Goal: Information Seeking & Learning: Learn about a topic

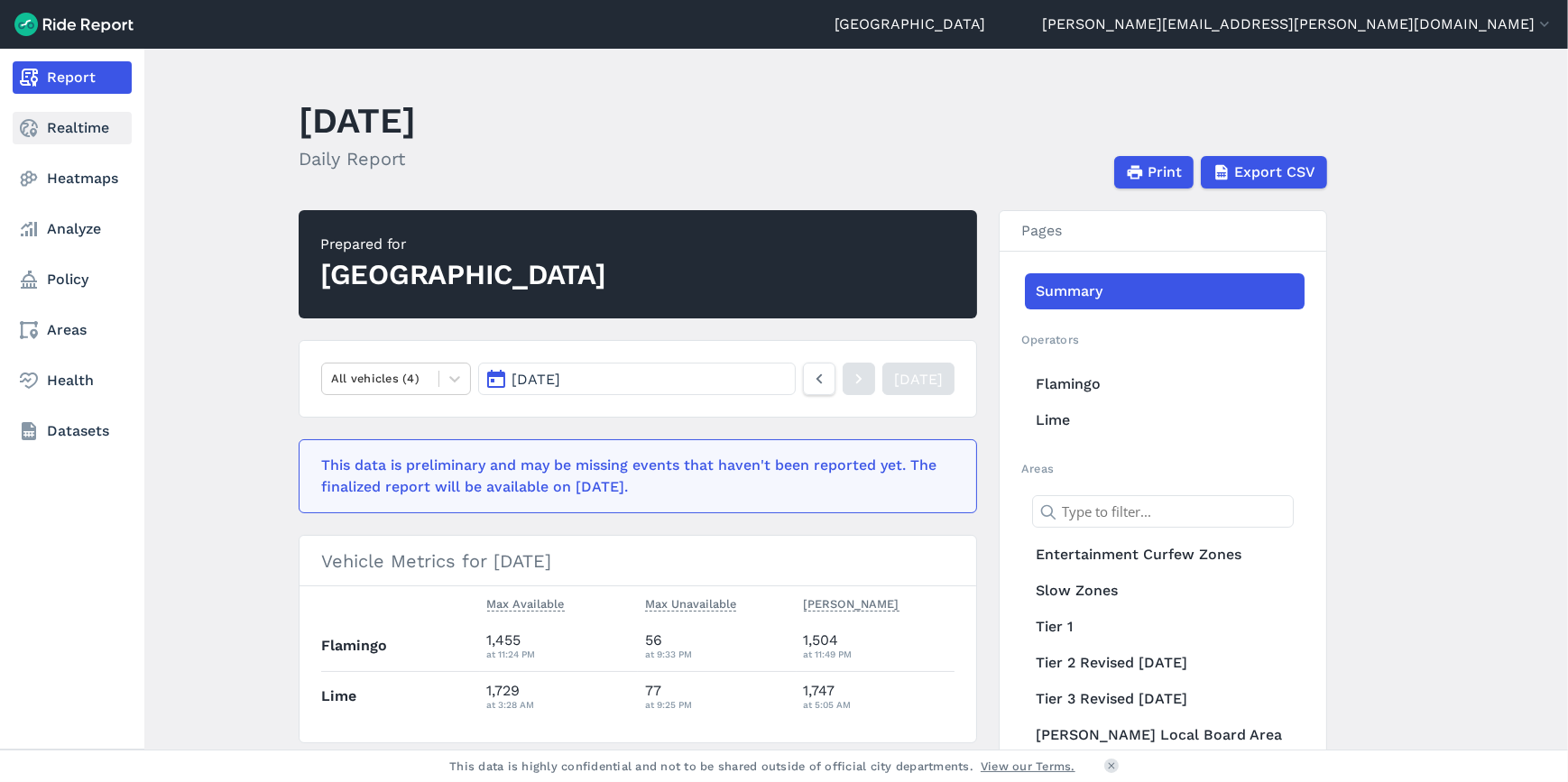
click at [43, 136] on link "Realtime" at bounding box center [72, 128] width 119 height 32
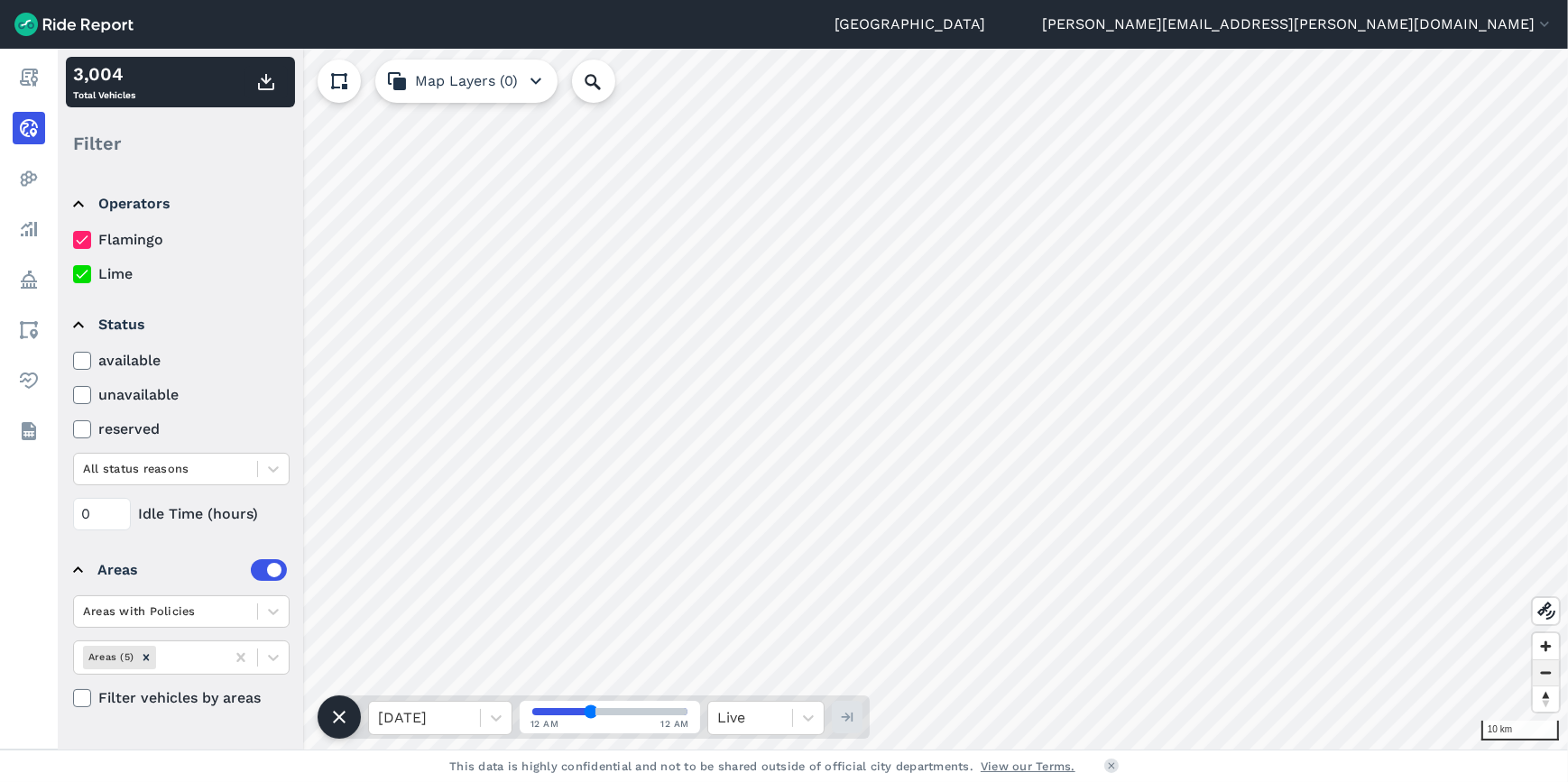
click at [1547, 662] on span "Zoom out" at bounding box center [1545, 674] width 27 height 26
click at [1548, 662] on span "Zoom out" at bounding box center [1545, 674] width 27 height 26
click at [1538, 669] on span "Zoom out" at bounding box center [1545, 674] width 27 height 26
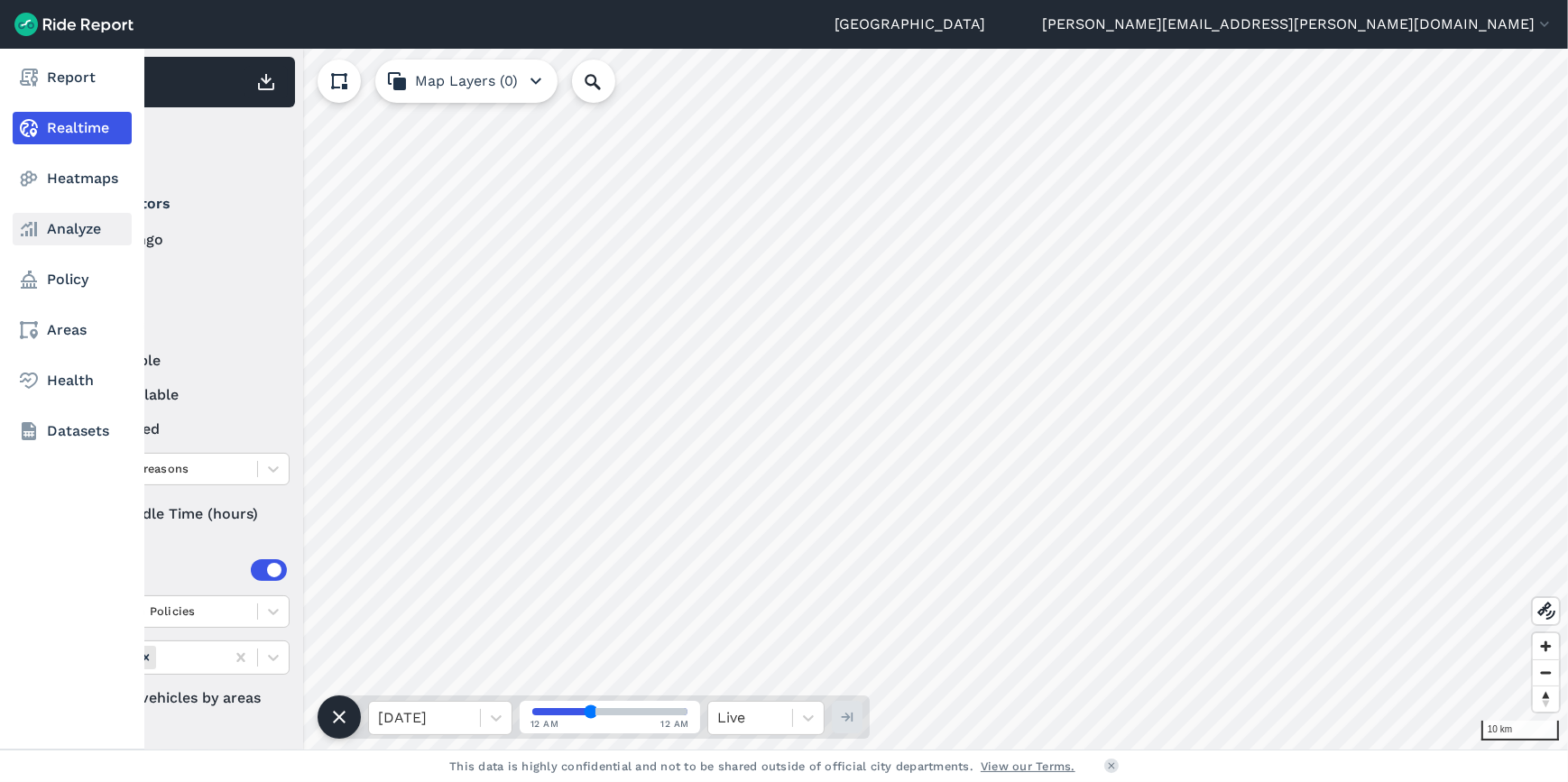
click at [51, 224] on link "Analyze" at bounding box center [72, 229] width 119 height 32
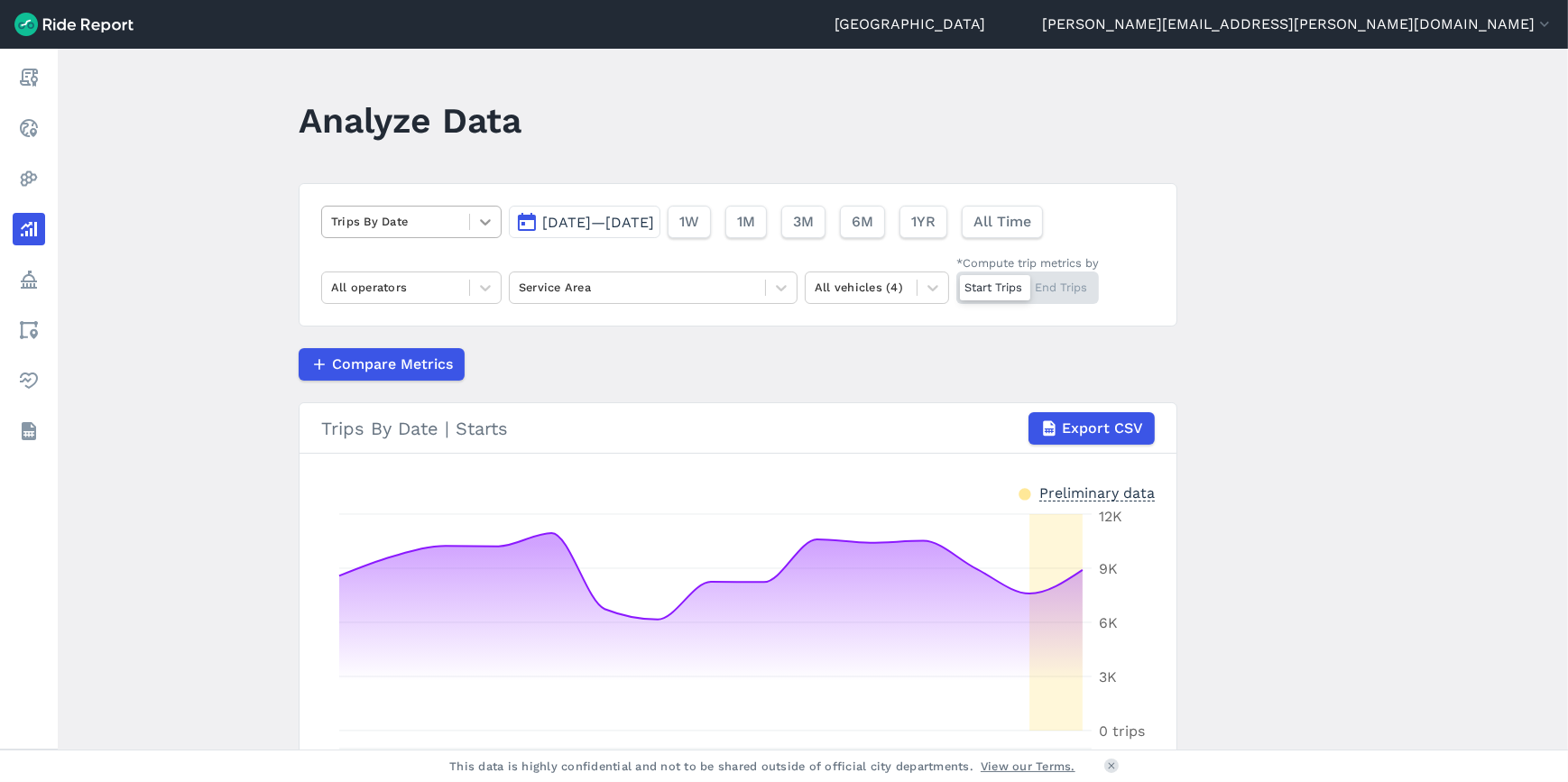
click at [472, 218] on div at bounding box center [485, 221] width 30 height 30
click at [476, 218] on icon at bounding box center [485, 222] width 18 height 18
click at [654, 223] on span "[DATE]—[DATE]" at bounding box center [598, 221] width 112 height 17
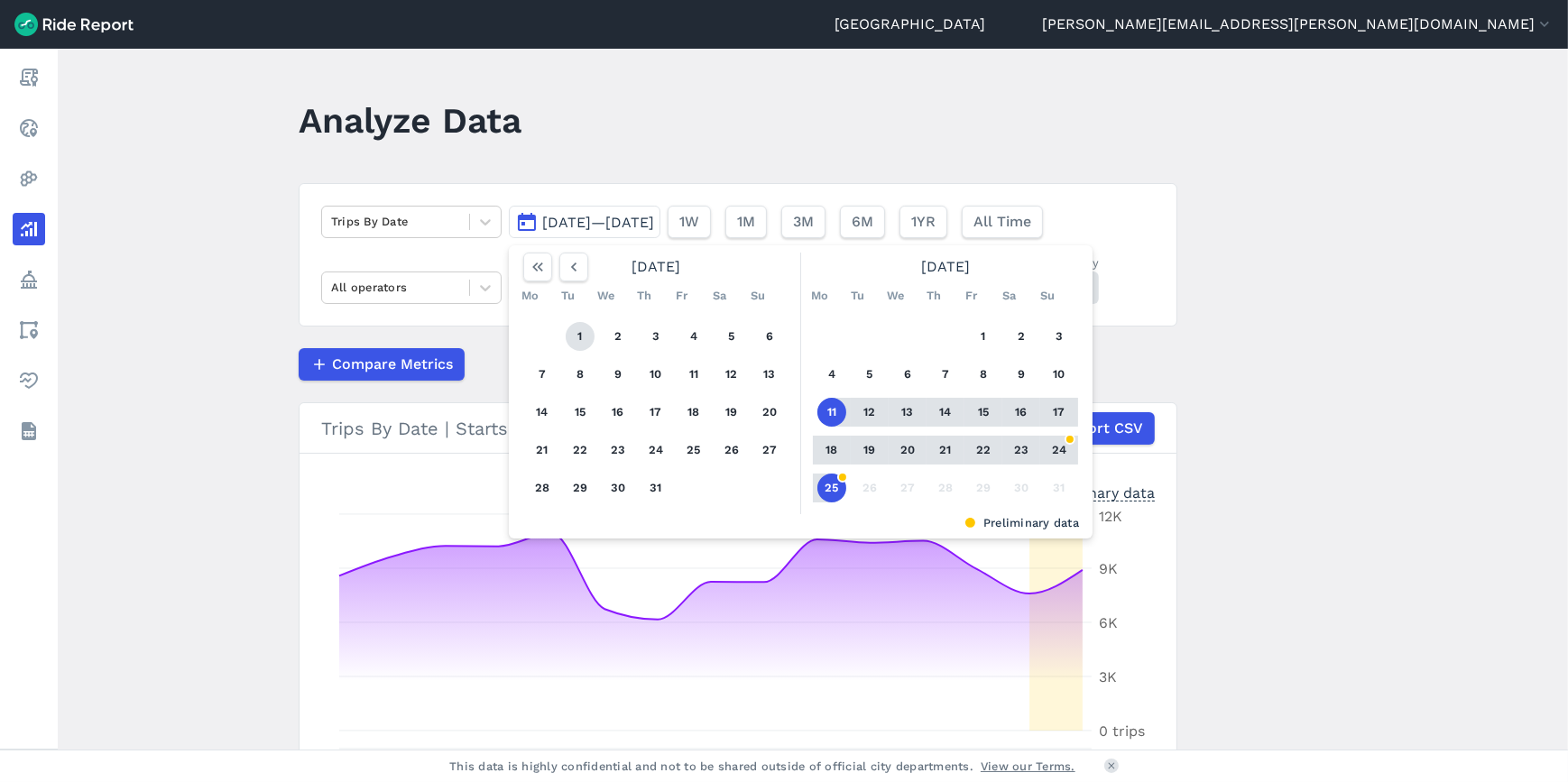
click at [586, 329] on button "1" at bounding box center [579, 336] width 29 height 29
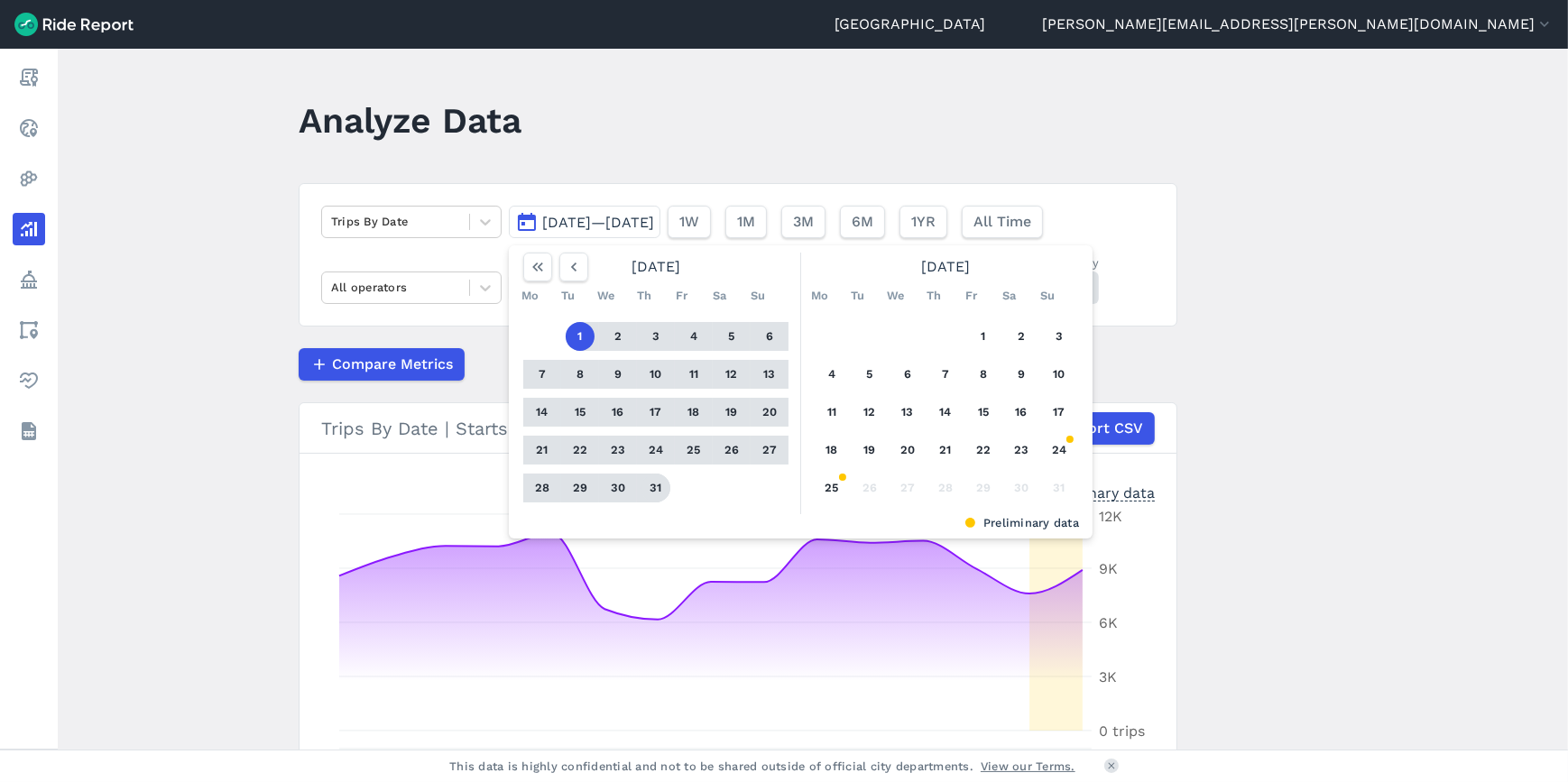
click at [650, 485] on button "31" at bounding box center [655, 488] width 29 height 29
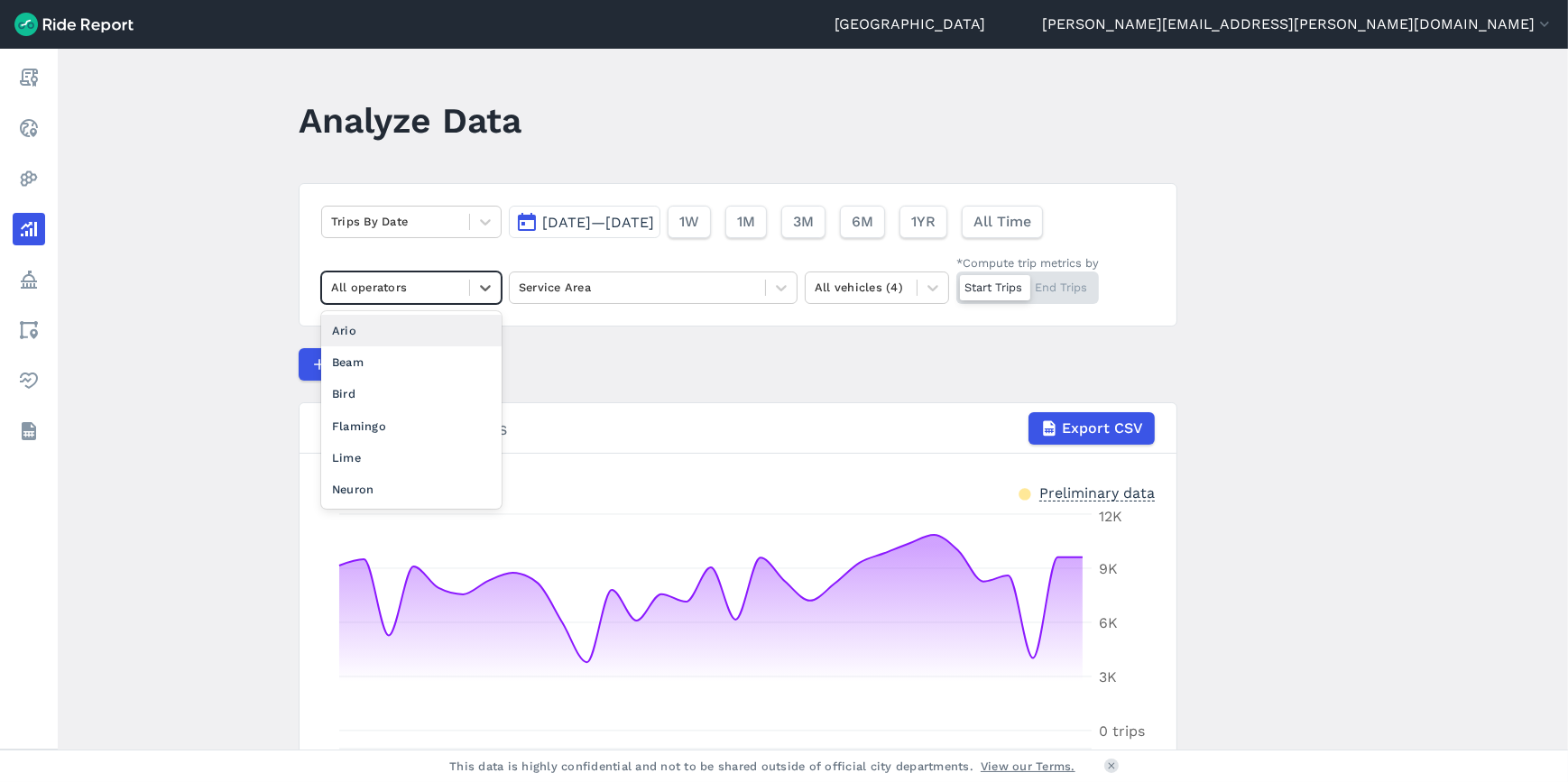
click at [399, 290] on div at bounding box center [395, 287] width 129 height 21
click at [360, 457] on div "Lime" at bounding box center [412, 458] width 181 height 31
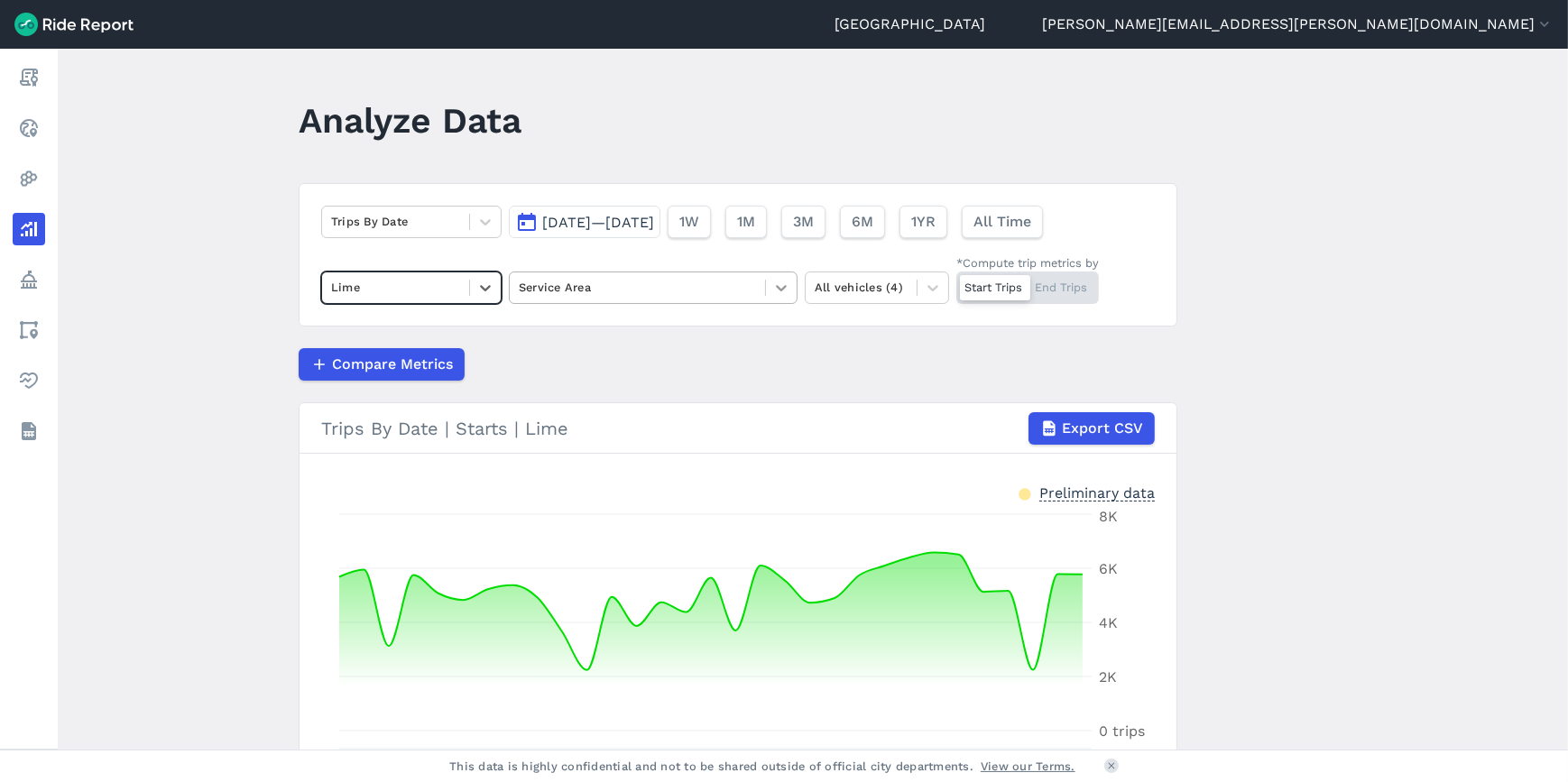
click at [778, 279] on icon at bounding box center [781, 288] width 18 height 18
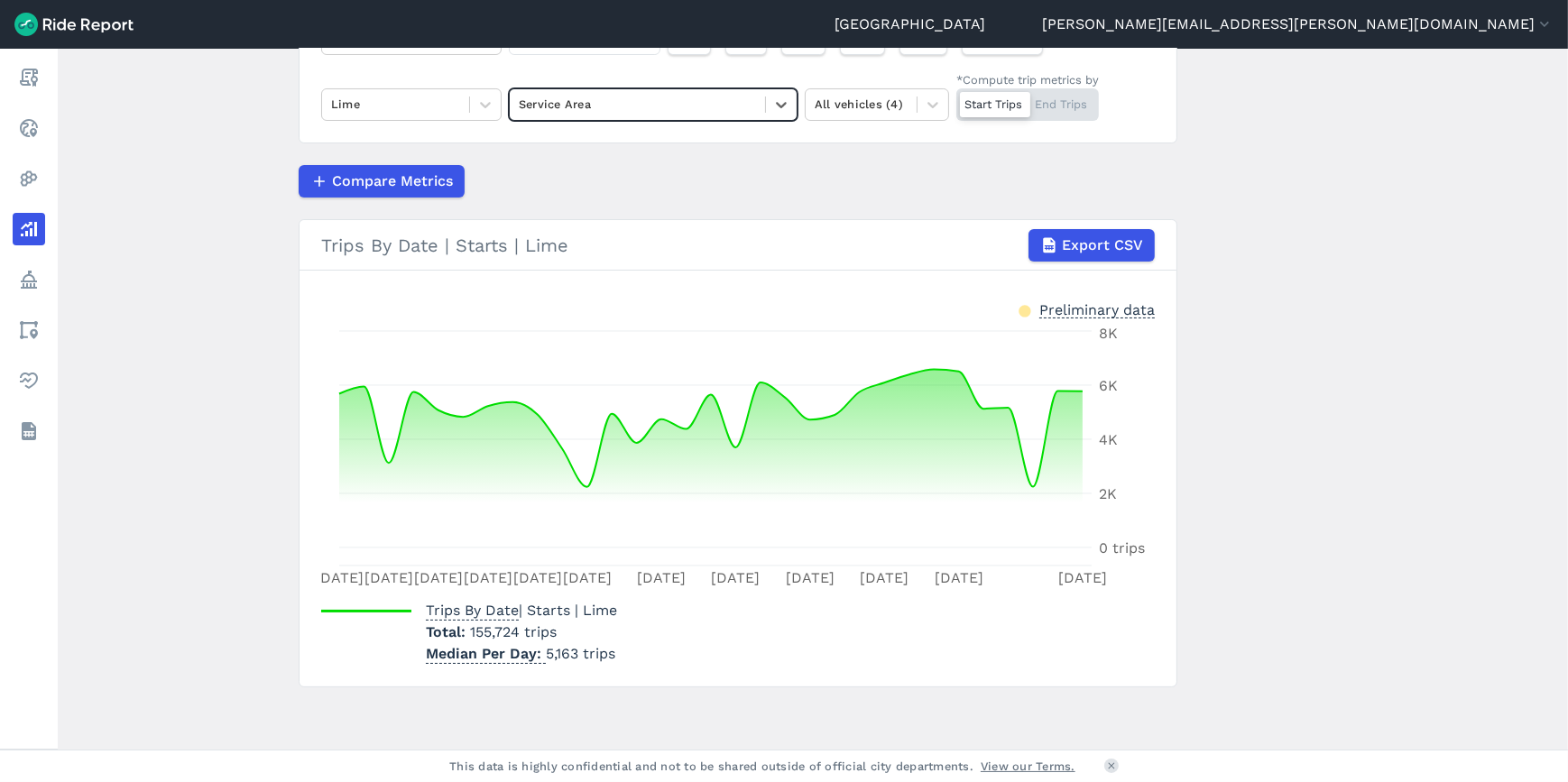
scroll to position [185, 0]
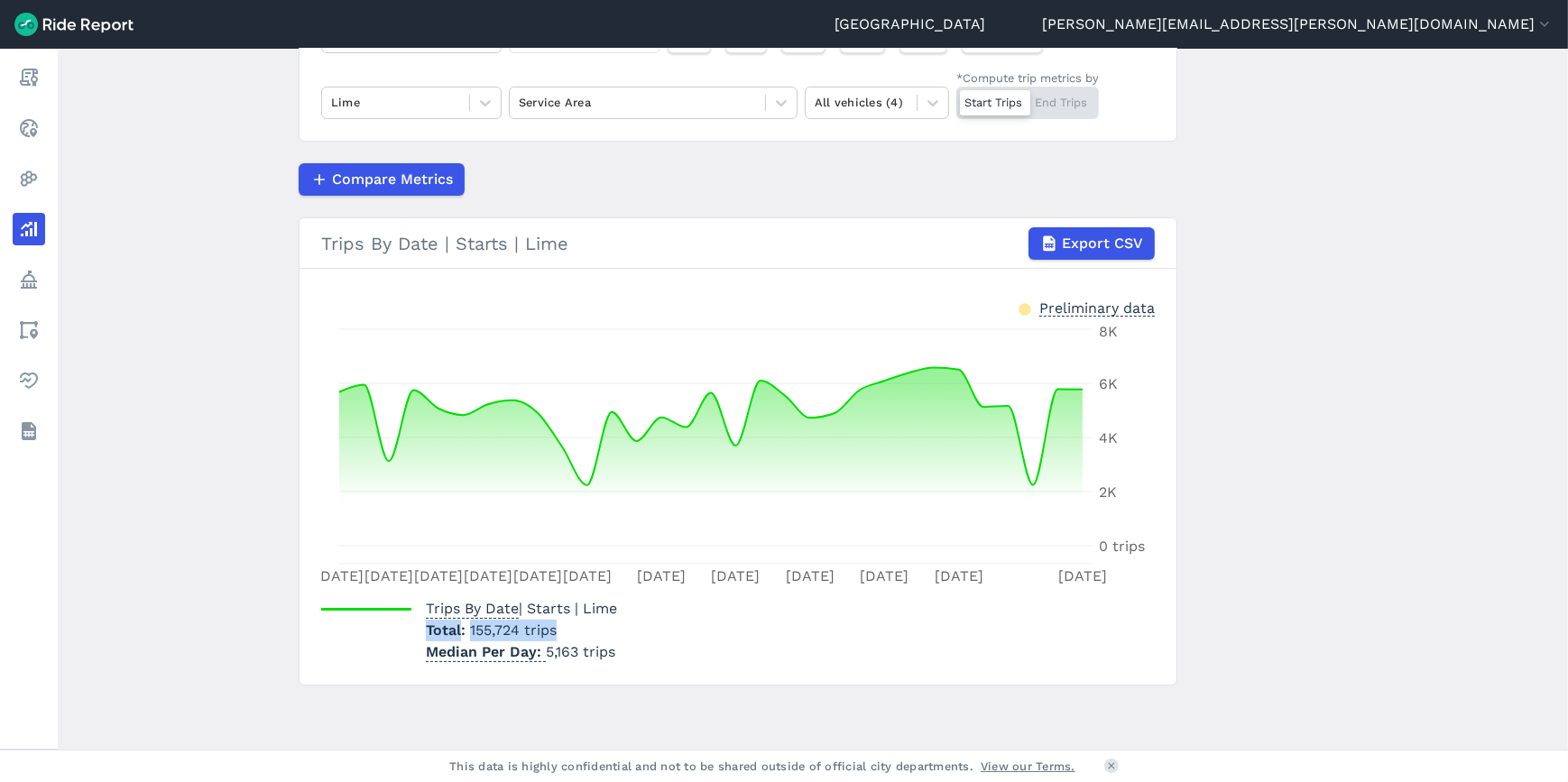
drag, startPoint x: 562, startPoint y: 631, endPoint x: 412, endPoint y: 635, distance: 150.1
click at [412, 635] on div "Trips By Date | Starts | Lime Total 155,724 trips Median Per Day 5,163 trips" at bounding box center [469, 631] width 296 height 65
copy p "Total 155,724 trips"
click at [1372, 442] on main "Analyze Data Trips By Date [DATE]—[DATE] 1W 1M 3M 6M 1YR All Time Lime Service …" at bounding box center [813, 399] width 1510 height 701
click at [1209, 501] on main "Analyze Data Trips By Date [DATE]—[DATE] 1W 1M 3M 6M 1YR All Time Lime Service …" at bounding box center [813, 399] width 1510 height 701
